Goal: Information Seeking & Learning: Learn about a topic

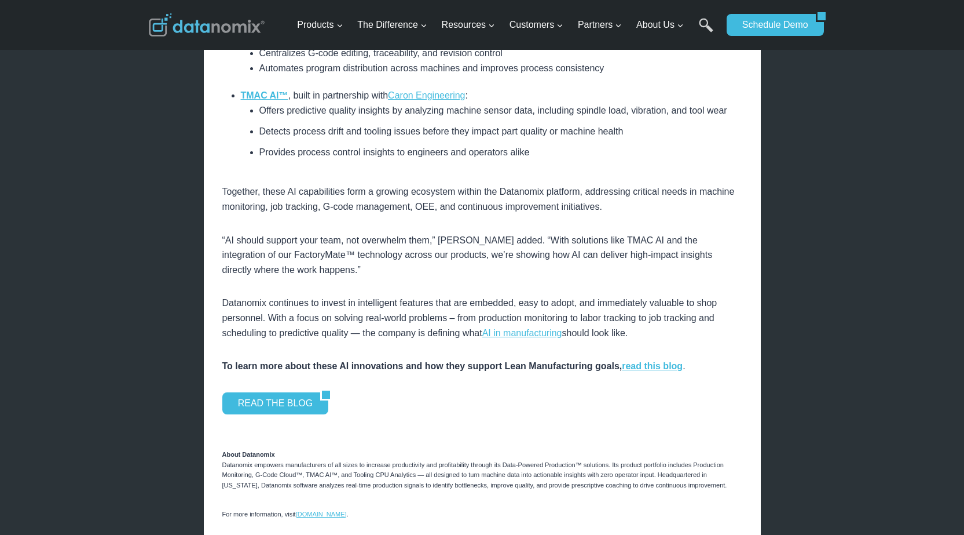
scroll to position [1019, 0]
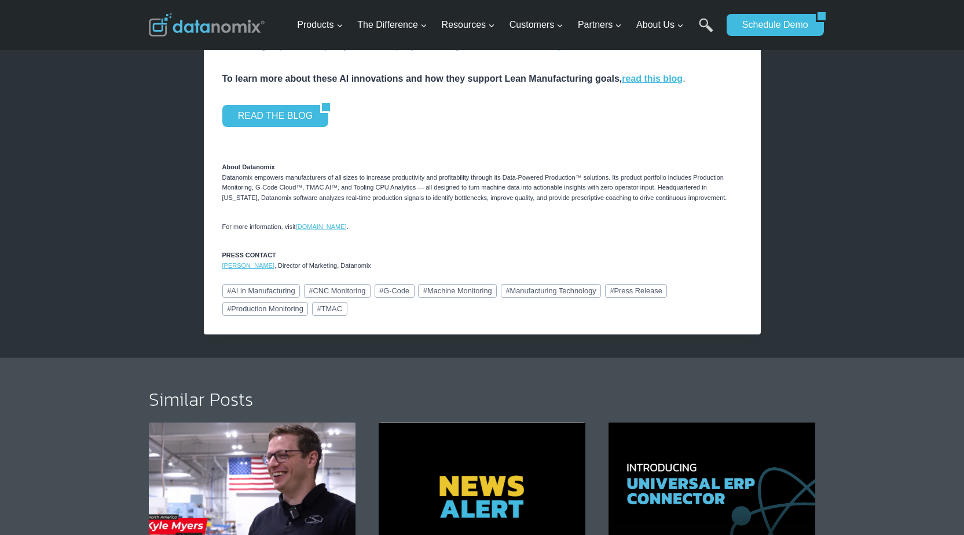
click at [709, 467] on img "3 of 6" at bounding box center [712, 491] width 207 height 138
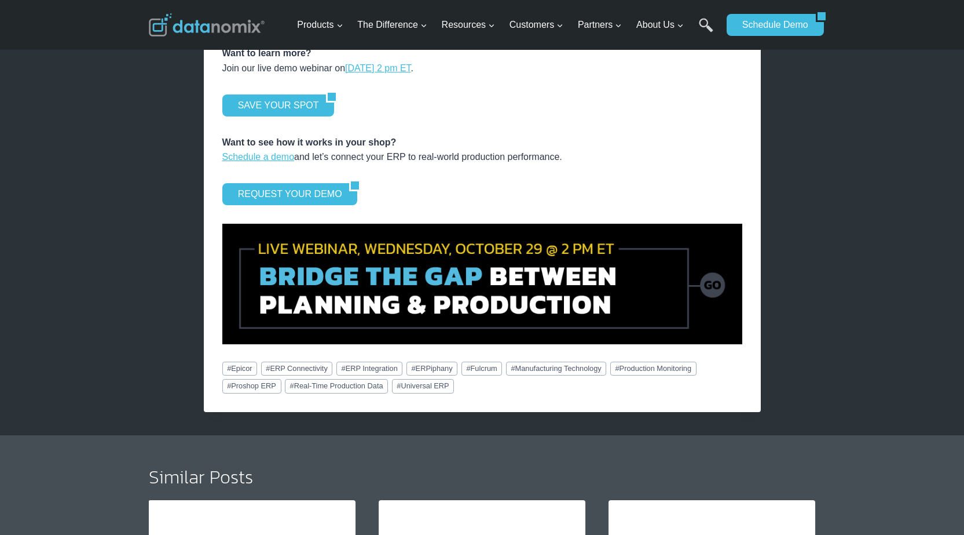
scroll to position [1213, 0]
